Goal: Task Accomplishment & Management: Use online tool/utility

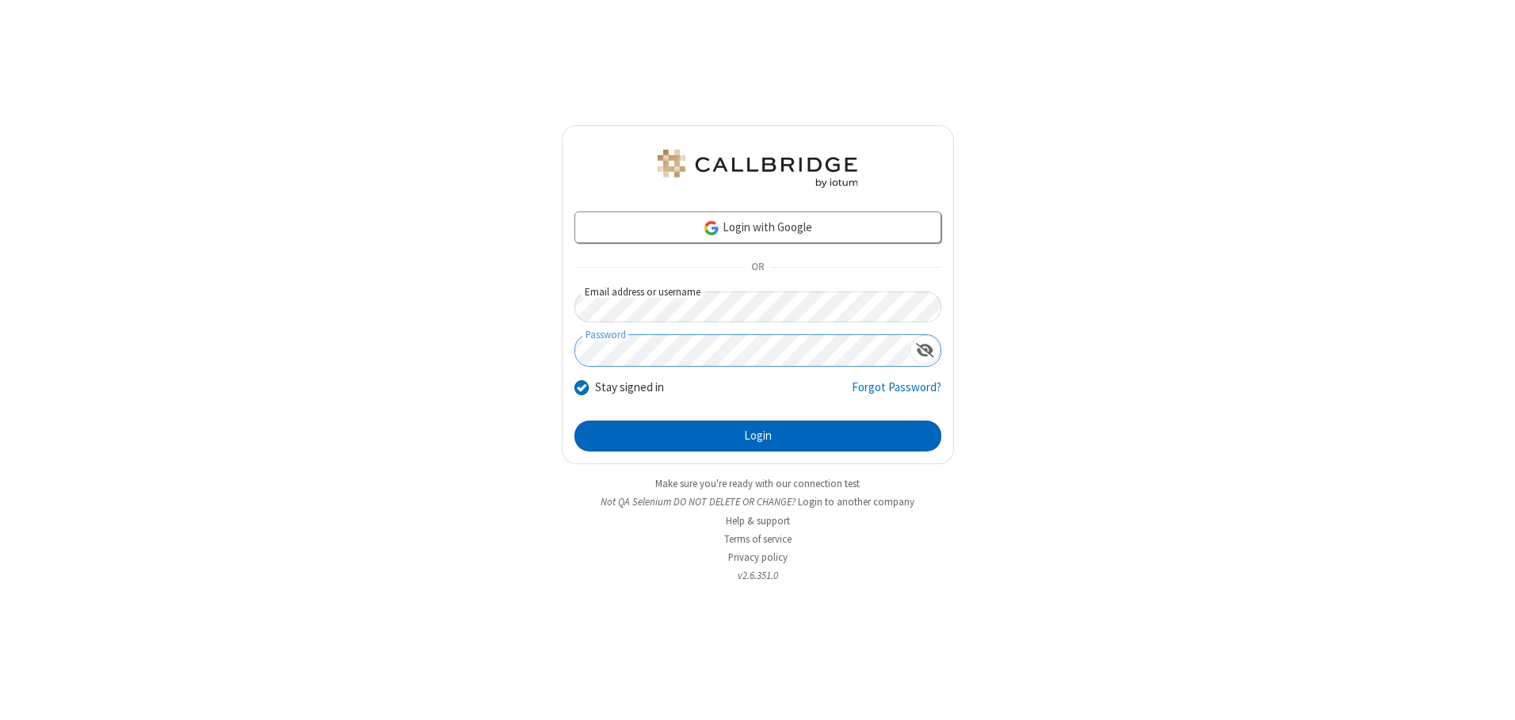
click at [758, 436] on button "Login" at bounding box center [758, 437] width 367 height 32
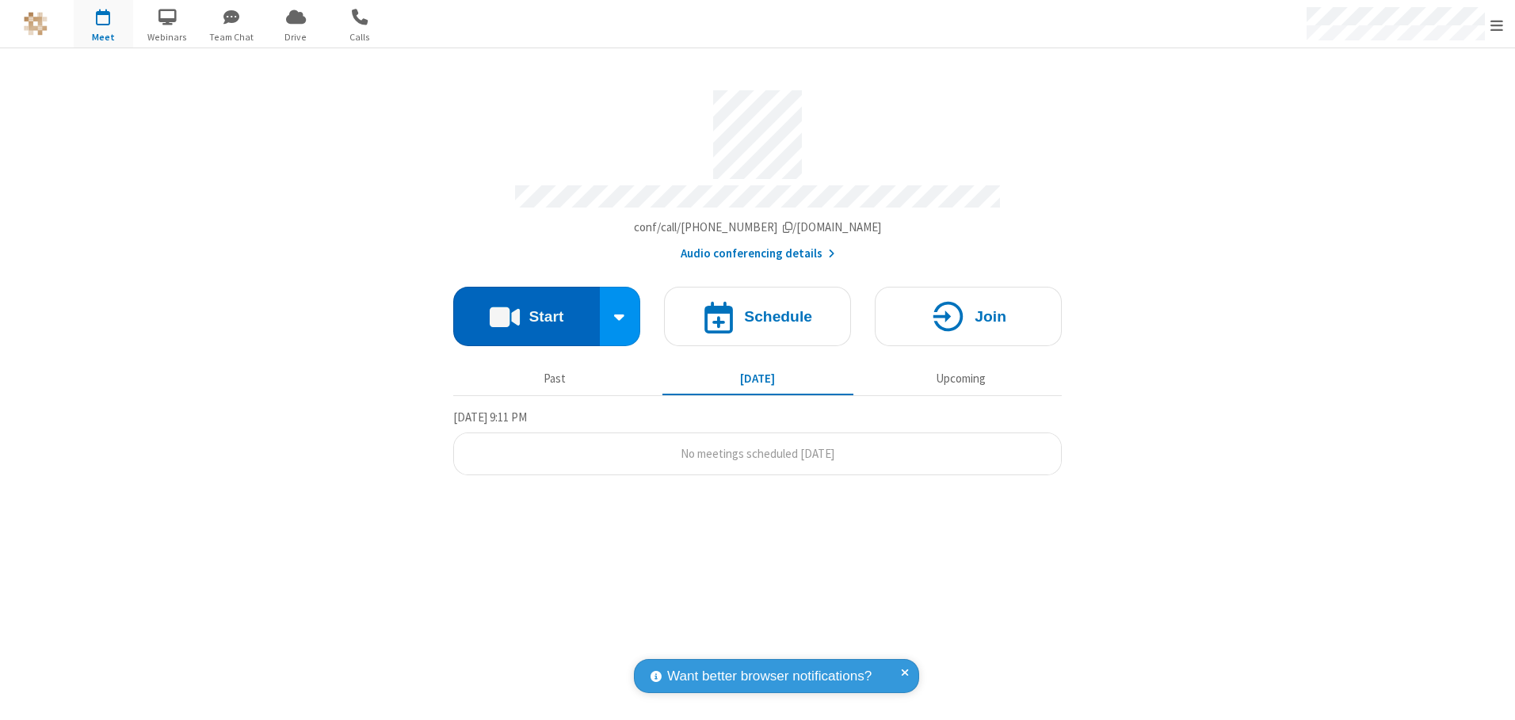
click at [526, 311] on button "Start" at bounding box center [526, 316] width 147 height 59
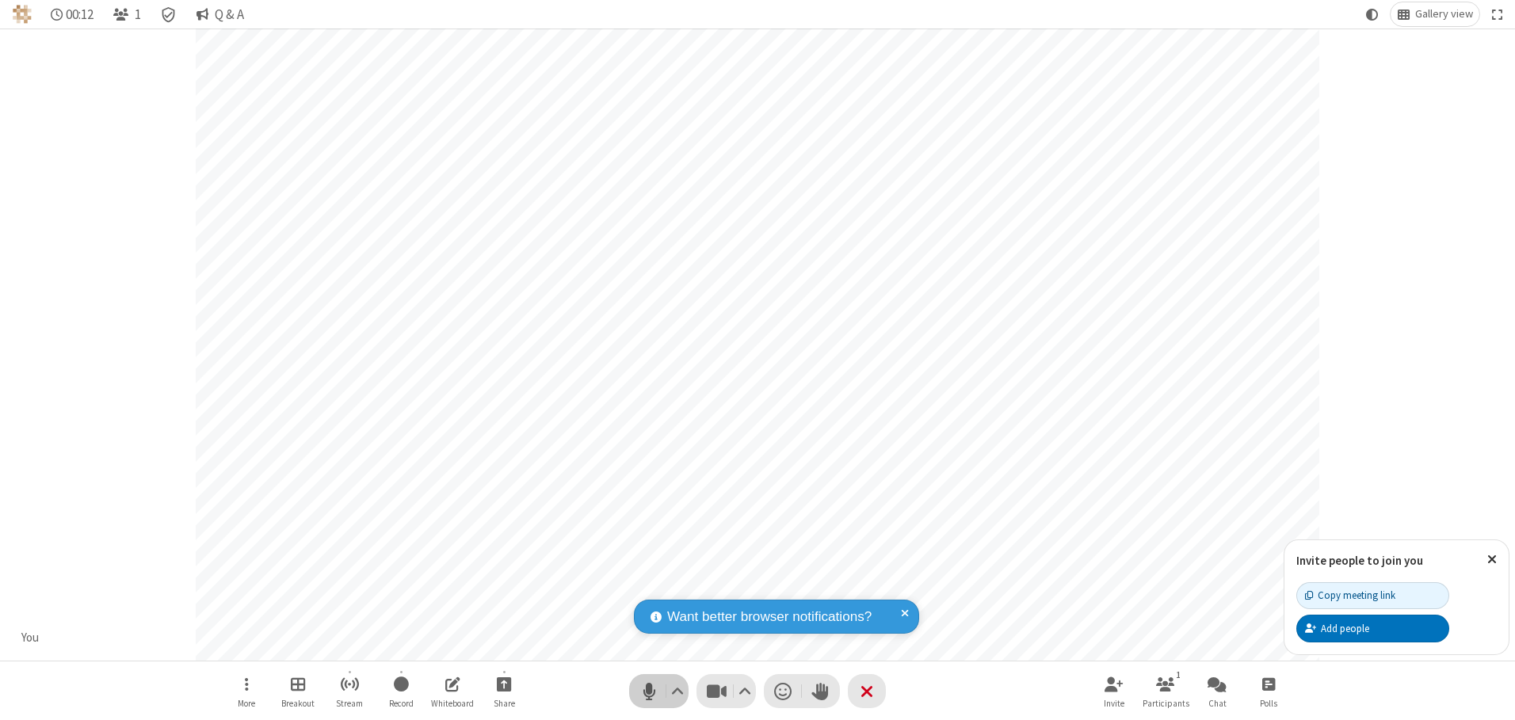
click at [649, 691] on span "Mute (Alt+A)" at bounding box center [649, 691] width 24 height 23
click at [649, 691] on span "Unmute (Alt+A)" at bounding box center [649, 691] width 24 height 23
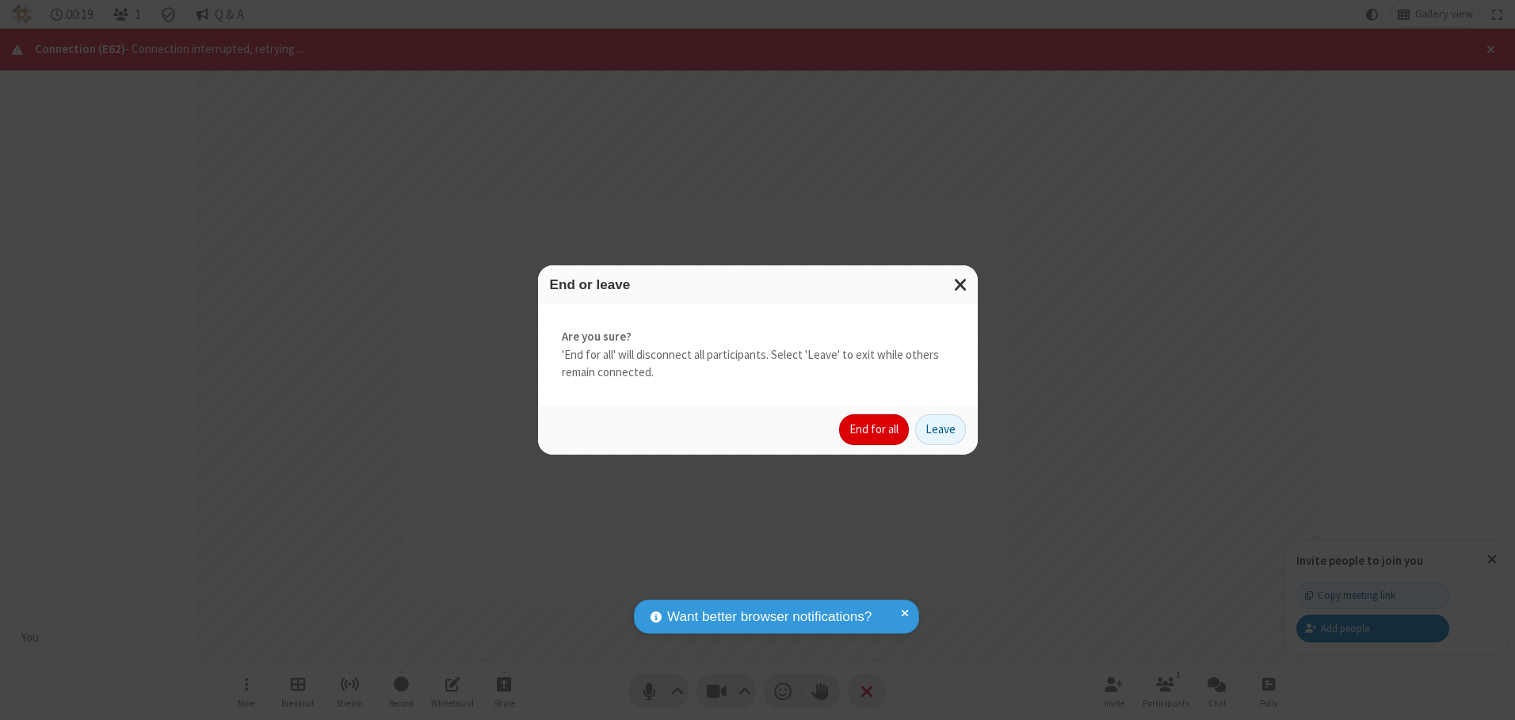
click at [875, 430] on button "End for all" at bounding box center [874, 430] width 70 height 32
